Goal: Task Accomplishment & Management: Manage account settings

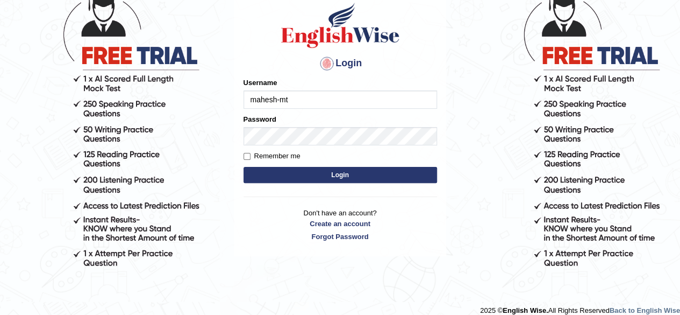
scroll to position [86, 0]
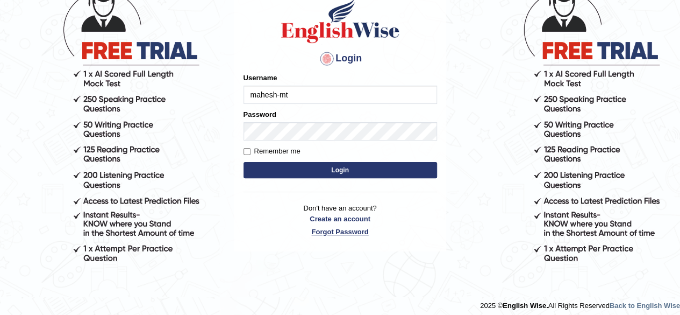
type input "mahesh-mt"
click at [360, 233] on link "Forgot Password" at bounding box center [341, 231] width 194 height 10
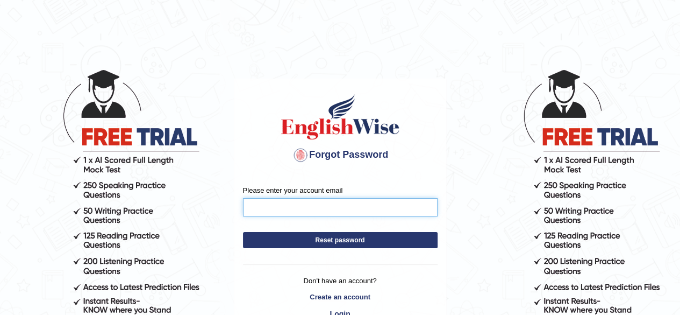
click at [339, 207] on input "Please enter your account email" at bounding box center [340, 207] width 195 height 18
click at [308, 206] on input "maheshupadhaya@gmail.com" at bounding box center [340, 207] width 195 height 18
type input "maheshupadhaya5961@gmail.com"
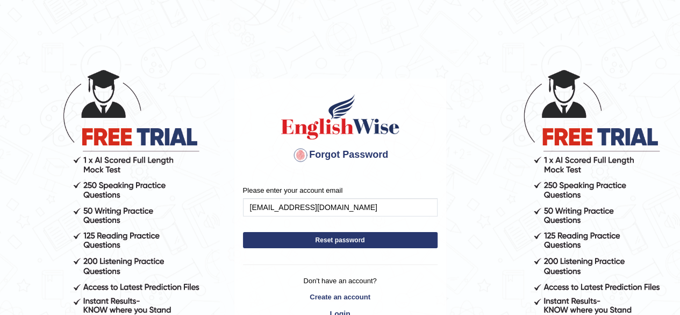
click at [362, 237] on button "Reset password" at bounding box center [340, 240] width 195 height 16
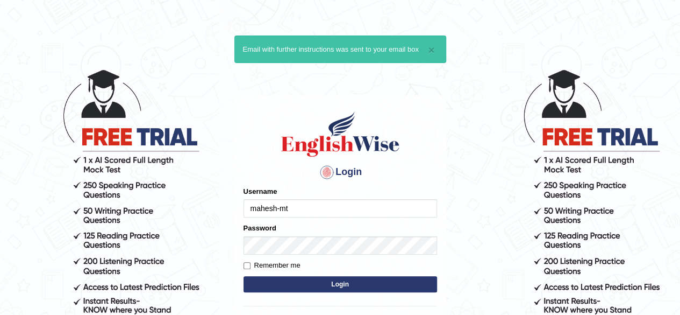
type input "mahesh-mt"
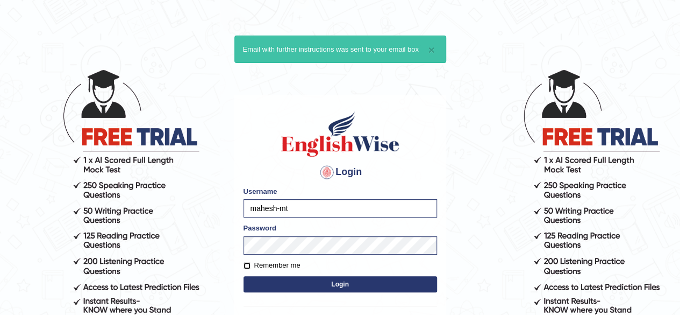
click at [248, 265] on input "Remember me" at bounding box center [247, 265] width 7 height 7
checkbox input "true"
click at [266, 283] on button "Login" at bounding box center [341, 284] width 194 height 16
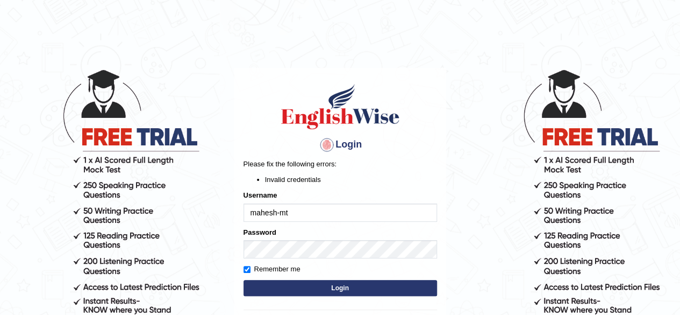
click at [280, 212] on input "mahesh-mt" at bounding box center [341, 212] width 194 height 18
click at [314, 211] on input "mahesh_mt" at bounding box center [341, 212] width 194 height 18
type input "mahesh_mt"
click at [325, 284] on button "Login" at bounding box center [341, 288] width 194 height 16
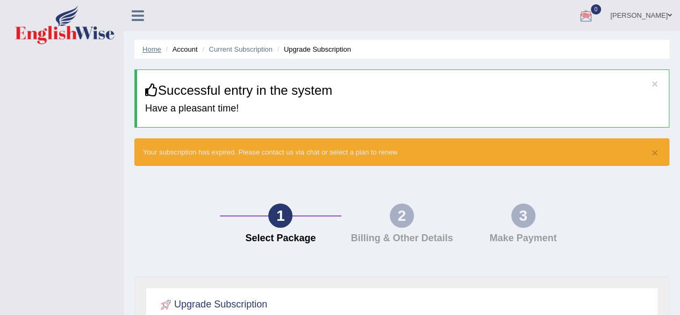
click at [152, 49] on link "Home" at bounding box center [151, 49] width 19 height 8
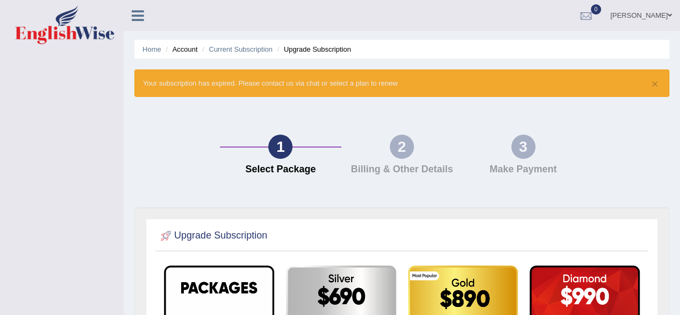
click at [136, 15] on icon at bounding box center [138, 16] width 12 height 14
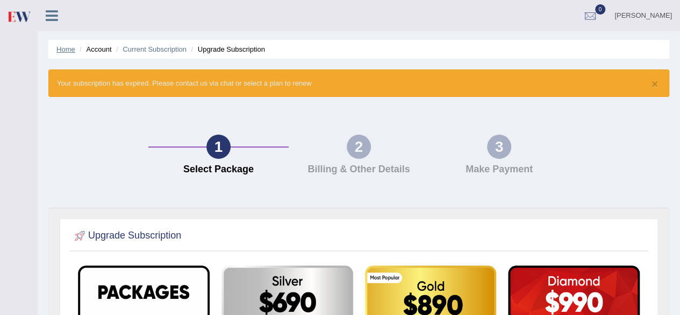
click at [63, 46] on link "Home" at bounding box center [65, 49] width 19 height 8
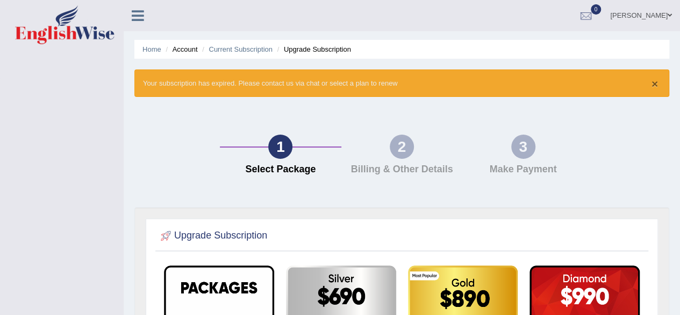
click at [654, 84] on button "×" at bounding box center [655, 83] width 6 height 11
